Goal: Information Seeking & Learning: Learn about a topic

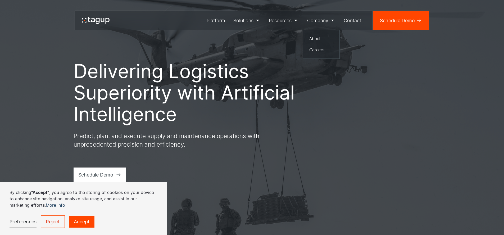
click at [317, 41] on div "About" at bounding box center [321, 38] width 24 height 6
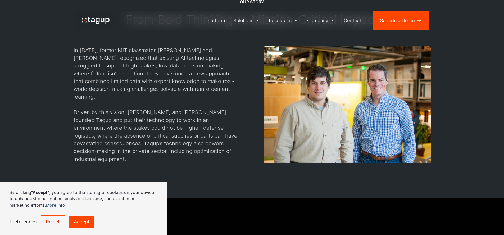
scroll to position [710, 0]
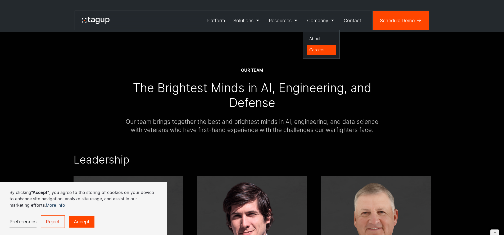
click at [318, 45] on link "Careers" at bounding box center [321, 50] width 29 height 10
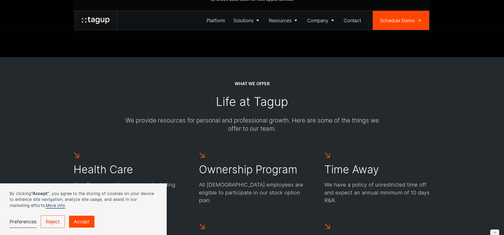
scroll to position [157, 0]
